Goal: Task Accomplishment & Management: Use online tool/utility

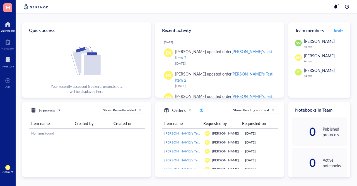
click at [3, 59] on div at bounding box center [8, 60] width 12 height 9
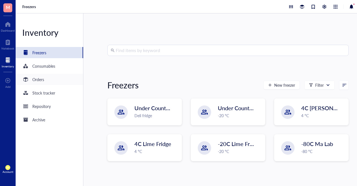
click at [43, 77] on div "Orders" at bounding box center [38, 79] width 12 height 6
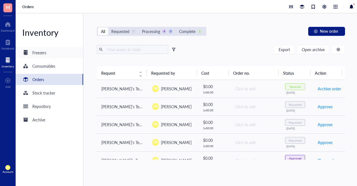
click at [47, 55] on div "Freezers" at bounding box center [50, 52] width 68 height 11
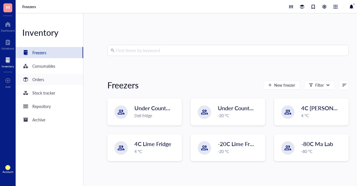
click at [44, 80] on div "Orders" at bounding box center [50, 79] width 68 height 11
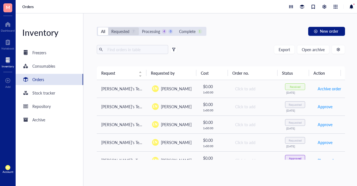
click at [127, 34] on div "Requested" at bounding box center [120, 31] width 18 height 6
click at [108, 27] on input "Requested 7" at bounding box center [108, 27] width 0 height 0
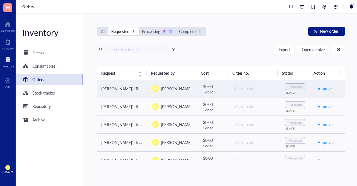
click at [291, 83] on div "Requested" at bounding box center [295, 86] width 20 height 7
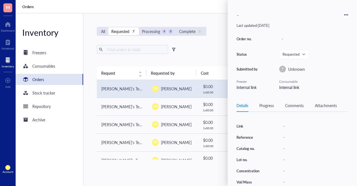
scroll to position [76, 0]
click at [345, 15] on icon at bounding box center [344, 14] width 1 height 1
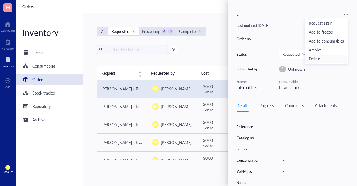
click at [330, 60] on span "Delete" at bounding box center [326, 59] width 35 height 6
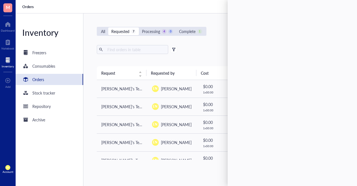
click at [206, 53] on div "Export Open archive" at bounding box center [221, 49] width 248 height 9
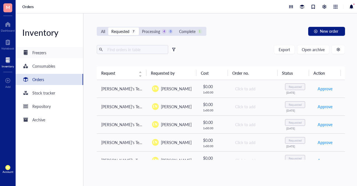
click at [51, 54] on div "Freezers" at bounding box center [50, 52] width 68 height 11
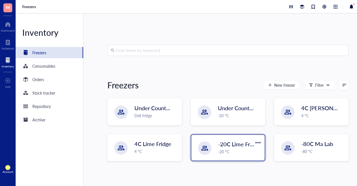
click at [219, 140] on span "-20C Lime Freezer" at bounding box center [240, 144] width 45 height 8
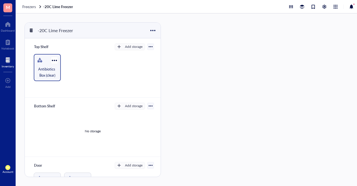
click at [41, 61] on div at bounding box center [39, 60] width 9 height 9
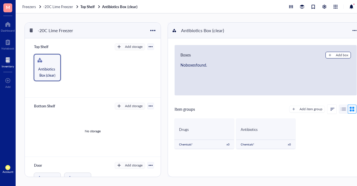
click at [328, 52] on button "Add box" at bounding box center [338, 55] width 25 height 7
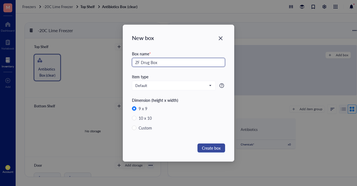
type input "ZF Drug Box"
click at [212, 148] on span "Create box" at bounding box center [211, 148] width 19 height 6
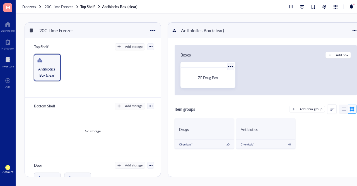
click at [201, 81] on div "ZF Drug Box" at bounding box center [208, 78] width 50 height 16
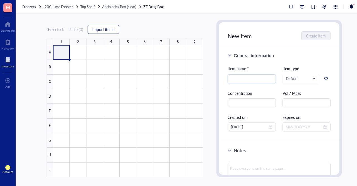
click at [110, 32] on button "Import items" at bounding box center [104, 29] width 32 height 9
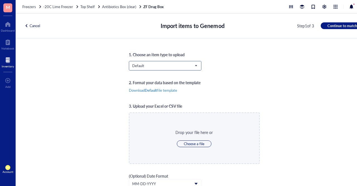
click at [168, 63] on span "Default" at bounding box center [164, 65] width 65 height 5
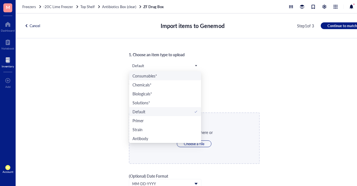
click at [232, 78] on div "Default Consumables* Chemicals* Biologicals* Solutions* Default Primer Strain A…" at bounding box center [194, 70] width 131 height 18
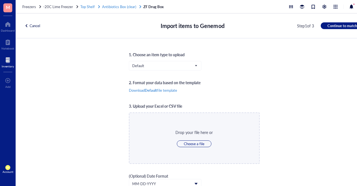
click at [123, 6] on span "Antibiotics Box (clear)" at bounding box center [119, 6] width 34 height 5
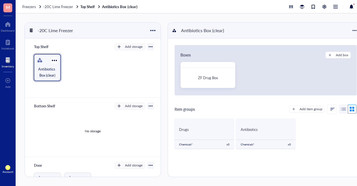
click at [38, 66] on span "Antibiotics Box (clear)" at bounding box center [47, 72] width 21 height 12
